Goal: Find specific page/section: Find specific page/section

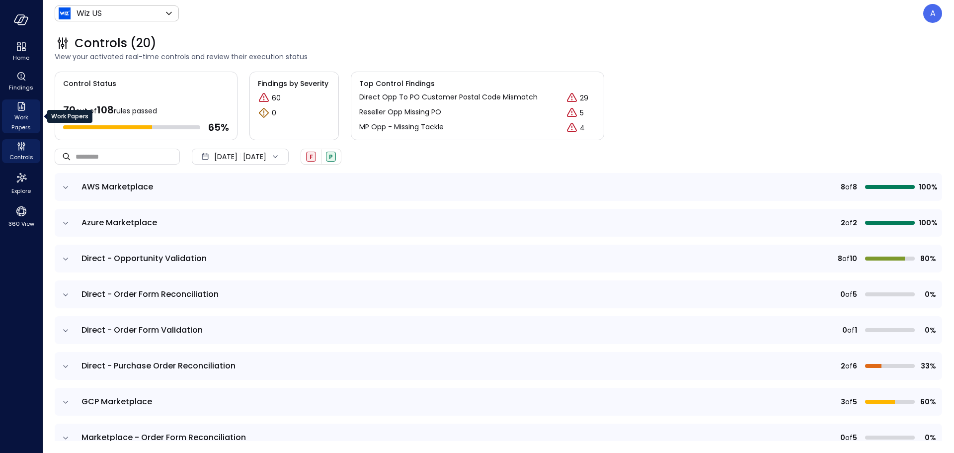
click at [29, 119] on span "Work Papers" at bounding box center [21, 122] width 30 height 20
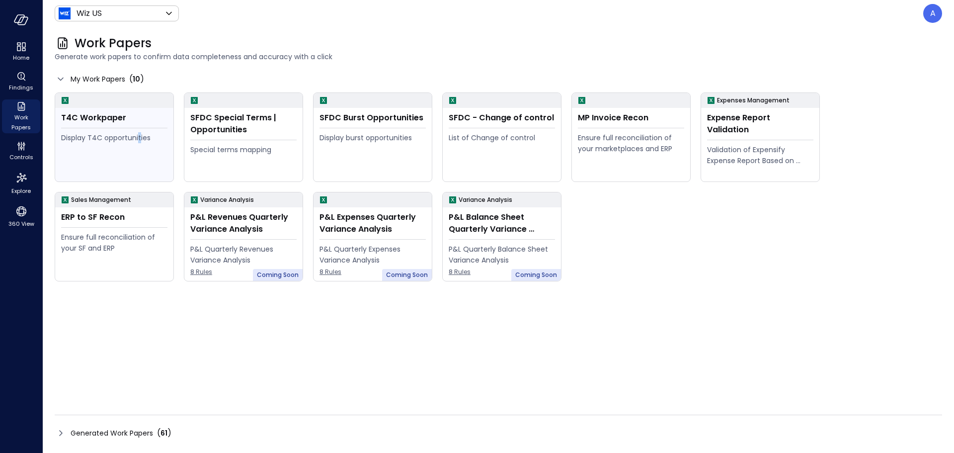
click at [138, 156] on div "Display T4C opportunities" at bounding box center [114, 154] width 106 height 45
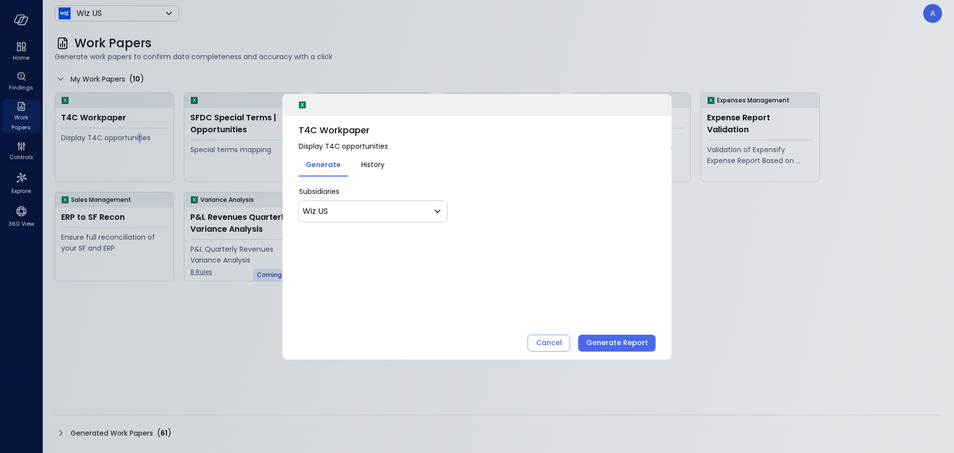
click at [364, 159] on button "History" at bounding box center [373, 164] width 50 height 16
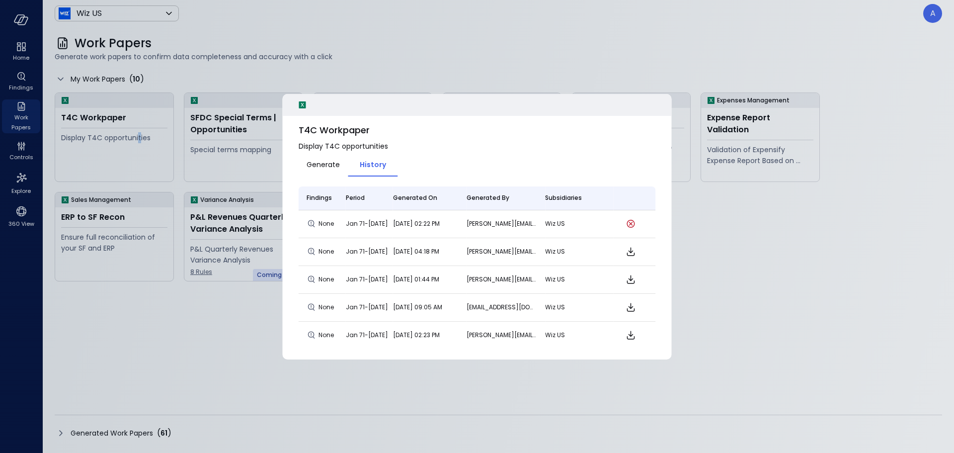
click at [322, 162] on span "Generate" at bounding box center [323, 164] width 33 height 11
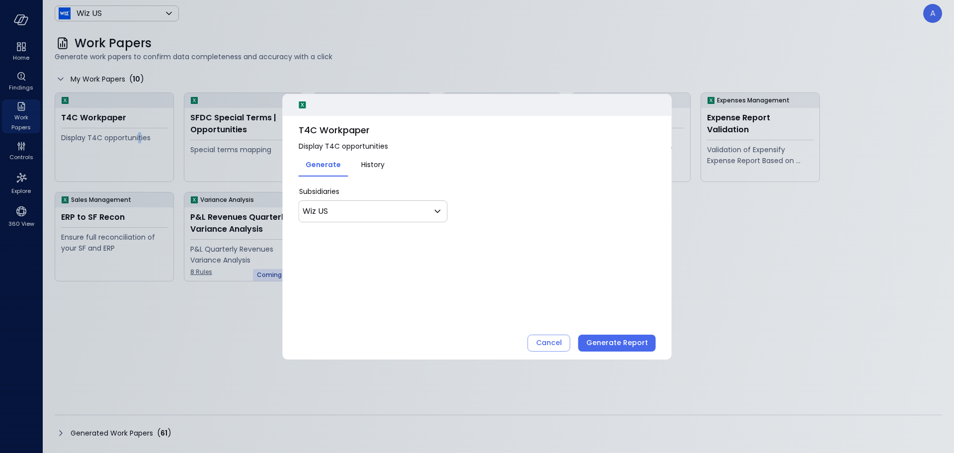
click at [384, 165] on span "History" at bounding box center [372, 164] width 23 height 11
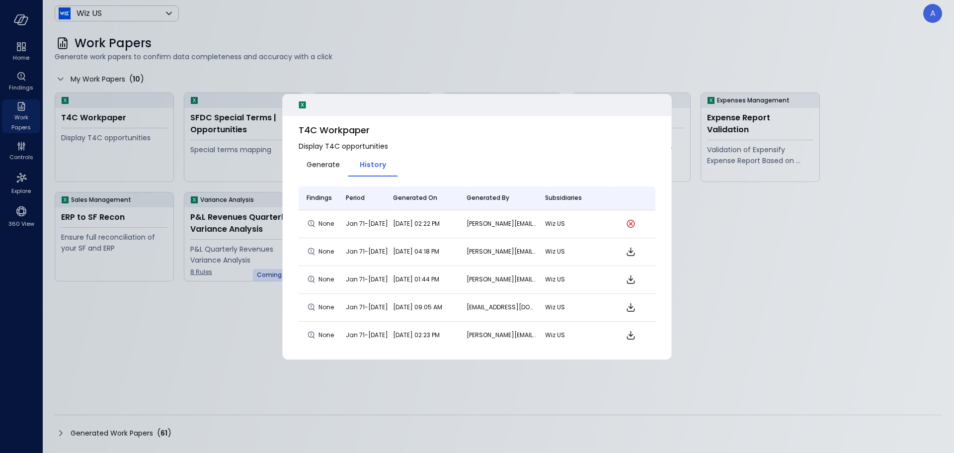
click at [372, 250] on span "Jan 71-Aug 25" at bounding box center [367, 251] width 42 height 8
click at [637, 252] on div at bounding box center [631, 251] width 34 height 12
click at [630, 253] on icon "Download" at bounding box center [631, 251] width 12 height 12
click at [323, 172] on div "Generate History" at bounding box center [348, 164] width 99 height 25
click at [324, 166] on span "Generate" at bounding box center [323, 164] width 33 height 11
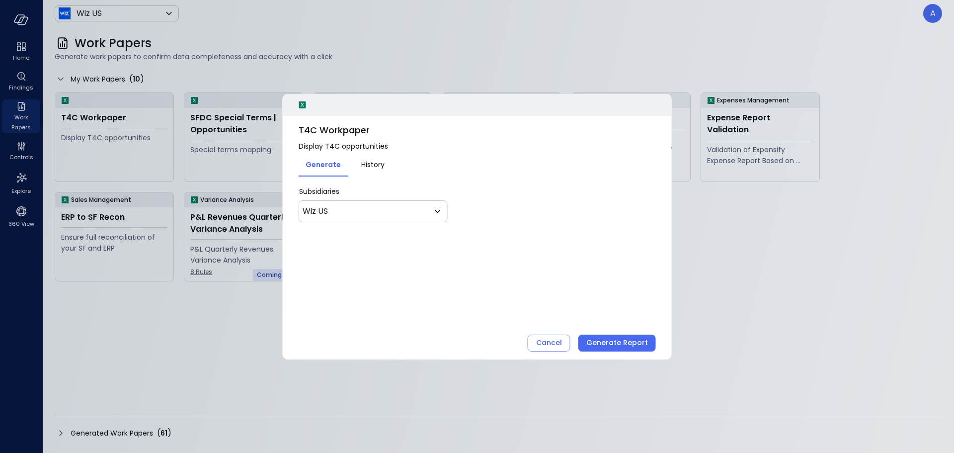
click at [349, 199] on div "* Subsidiaries Wiz US ** ​" at bounding box center [477, 204] width 357 height 36
click at [354, 209] on body "Home Findings Work Papers Controls Explore 360 View Wiz US ****** ​ A Work Pape…" at bounding box center [477, 226] width 954 height 453
click at [376, 187] on div at bounding box center [477, 226] width 954 height 453
click at [552, 342] on div "Cancel" at bounding box center [549, 342] width 26 height 12
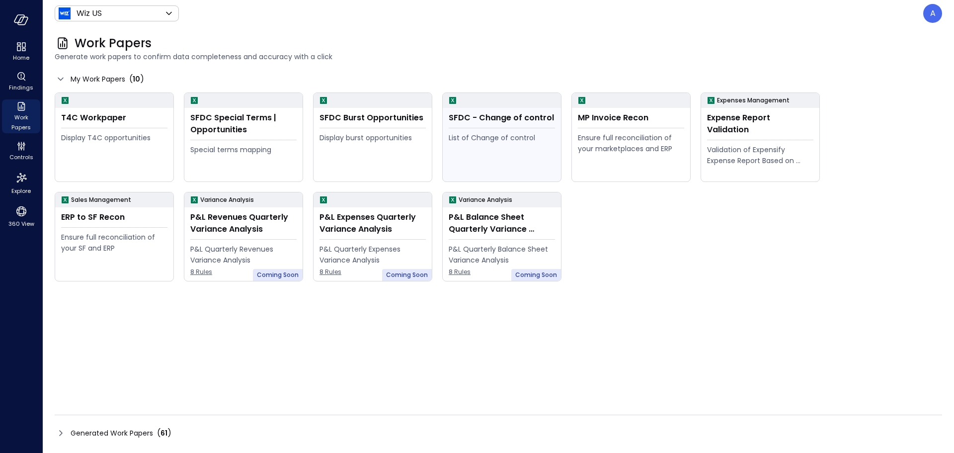
click at [534, 151] on div "List of Change of control" at bounding box center [502, 154] width 106 height 45
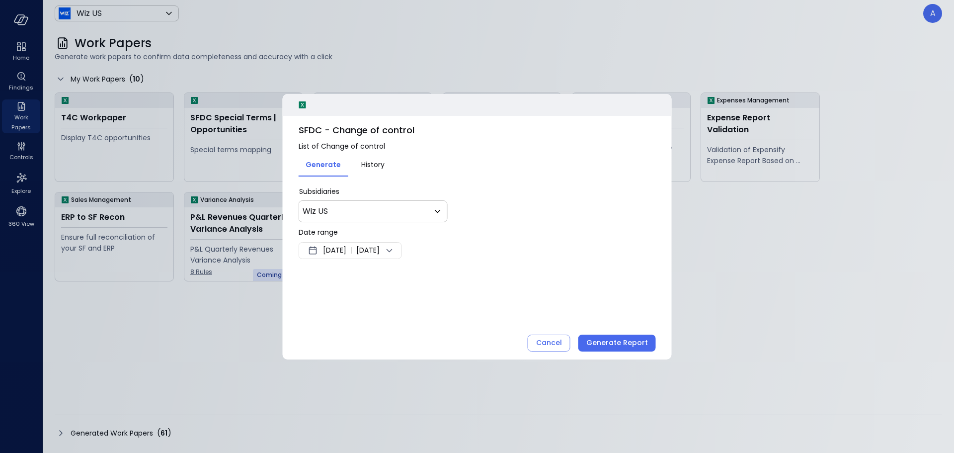
click at [369, 167] on span "History" at bounding box center [372, 164] width 23 height 11
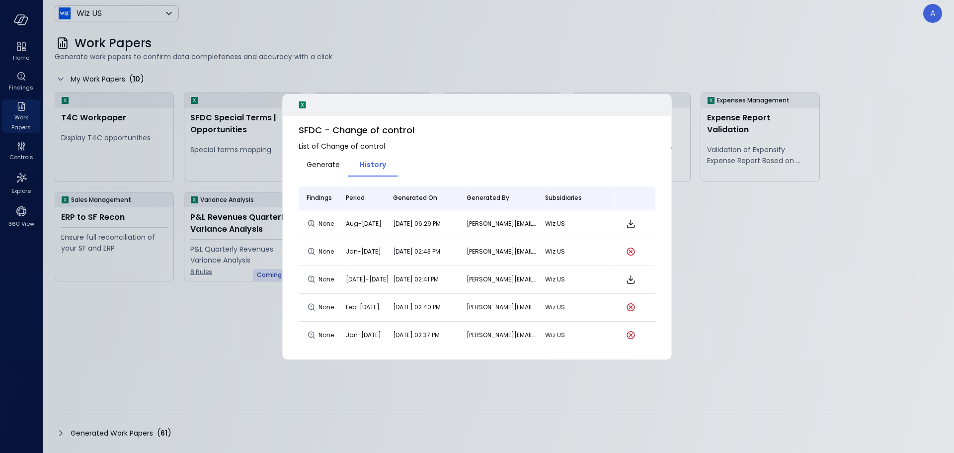
click at [333, 165] on span "Generate" at bounding box center [323, 164] width 33 height 11
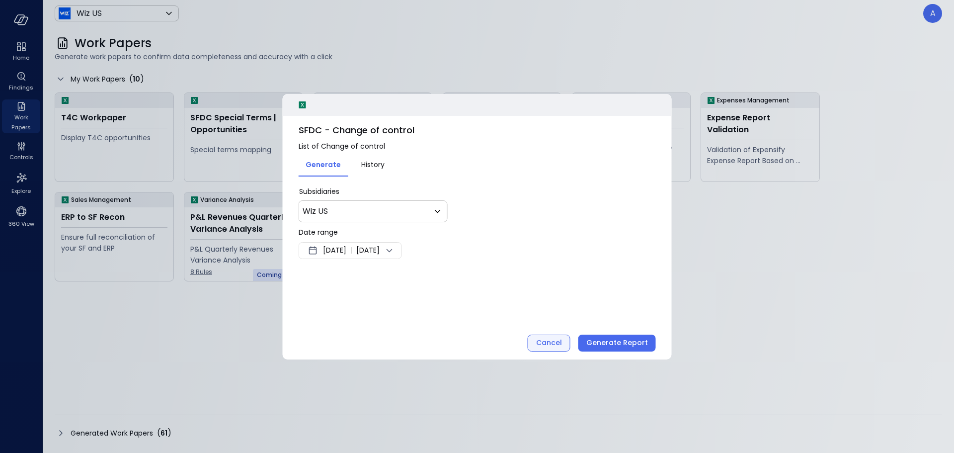
click at [549, 348] on div "Cancel" at bounding box center [549, 342] width 26 height 12
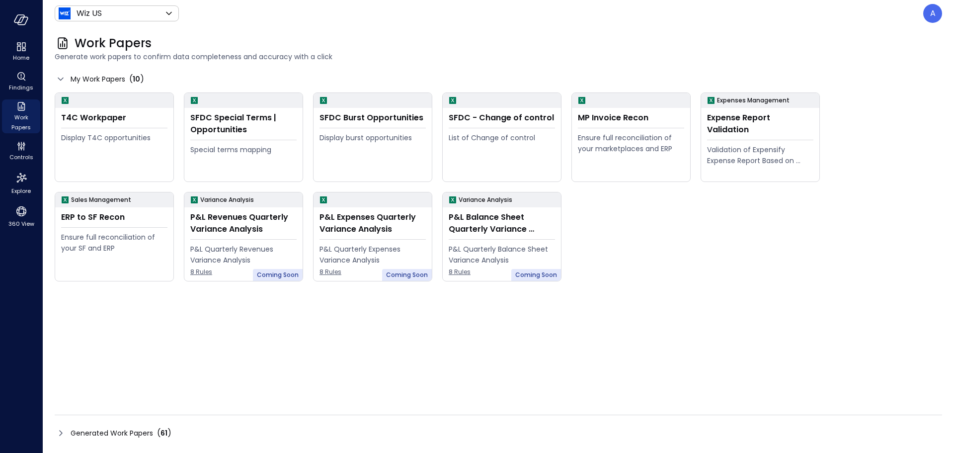
click at [357, 387] on div "T4C Workpaper Display T4C opportunities SFDC Special Terms | Opportunities Spec…" at bounding box center [499, 240] width 888 height 296
click at [23, 24] on icon "button" at bounding box center [23, 20] width 10 height 7
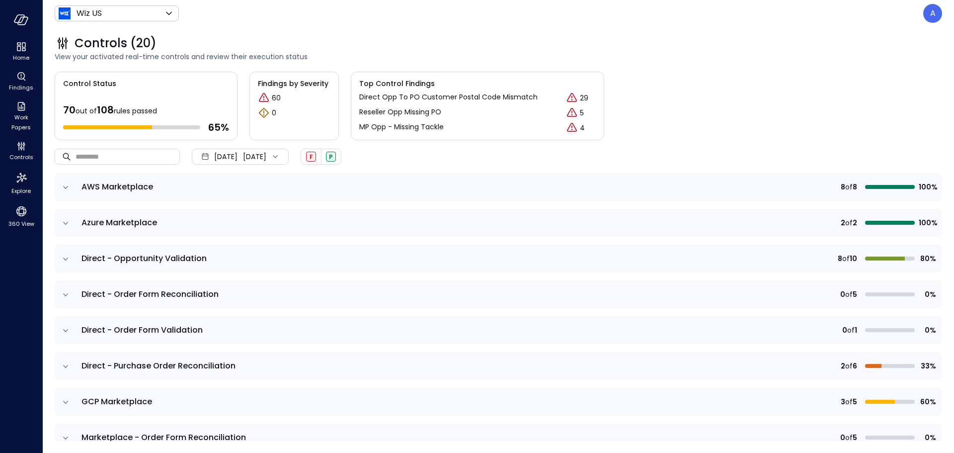
click at [218, 180] on td "AWS Marketplace" at bounding box center [359, 187] width 567 height 28
click at [65, 184] on icon "expand row" at bounding box center [66, 187] width 10 height 10
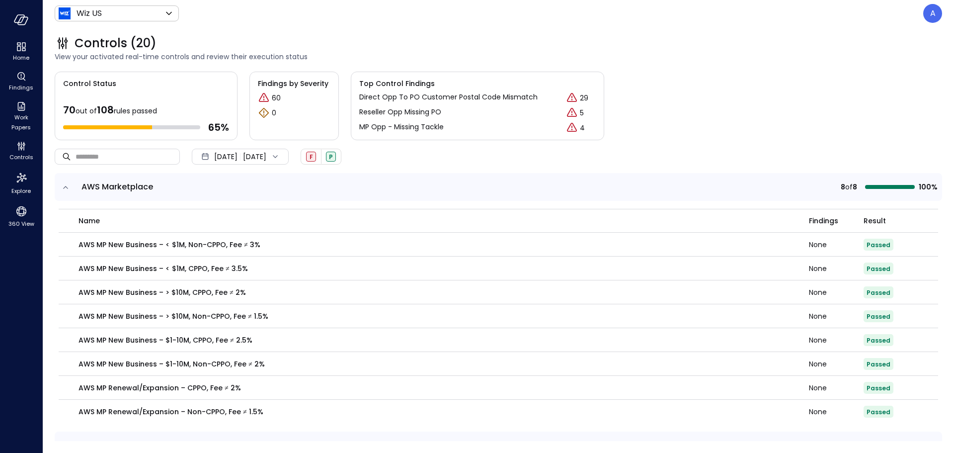
click at [73, 187] on td at bounding box center [65, 187] width 21 height 28
click at [68, 188] on icon "expand row" at bounding box center [65, 187] width 5 height 2
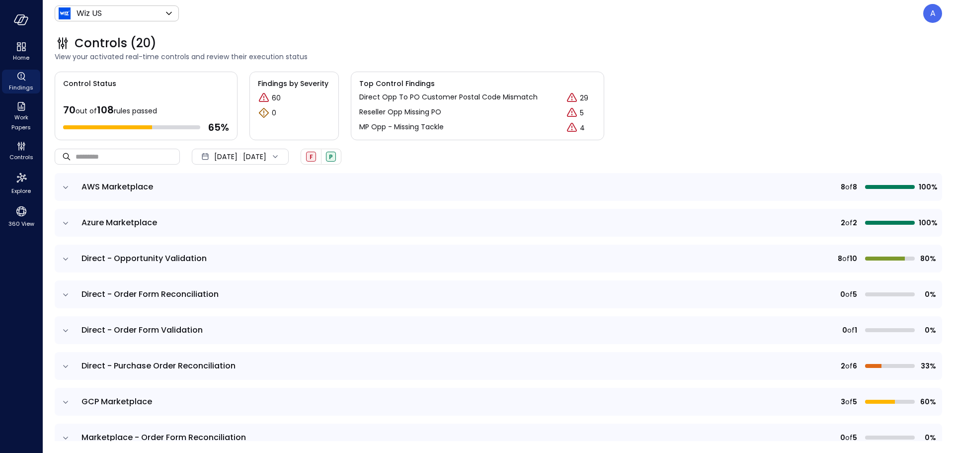
click at [23, 81] on icon "Findings" at bounding box center [21, 77] width 12 height 12
